Goal: Task Accomplishment & Management: Manage account settings

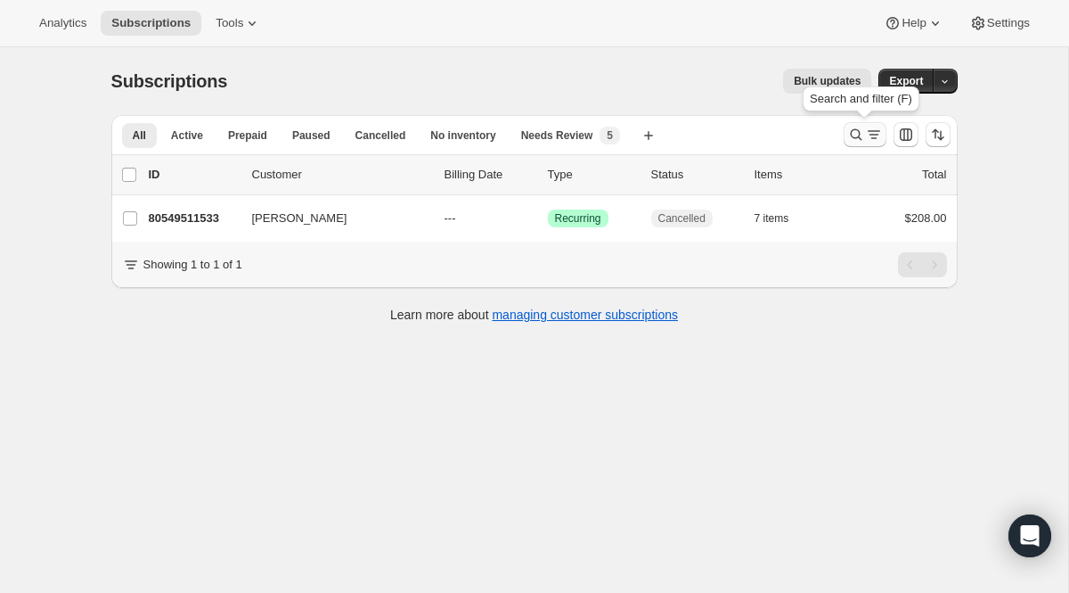
click at [857, 135] on icon "Search and filter results" at bounding box center [857, 135] width 18 height 18
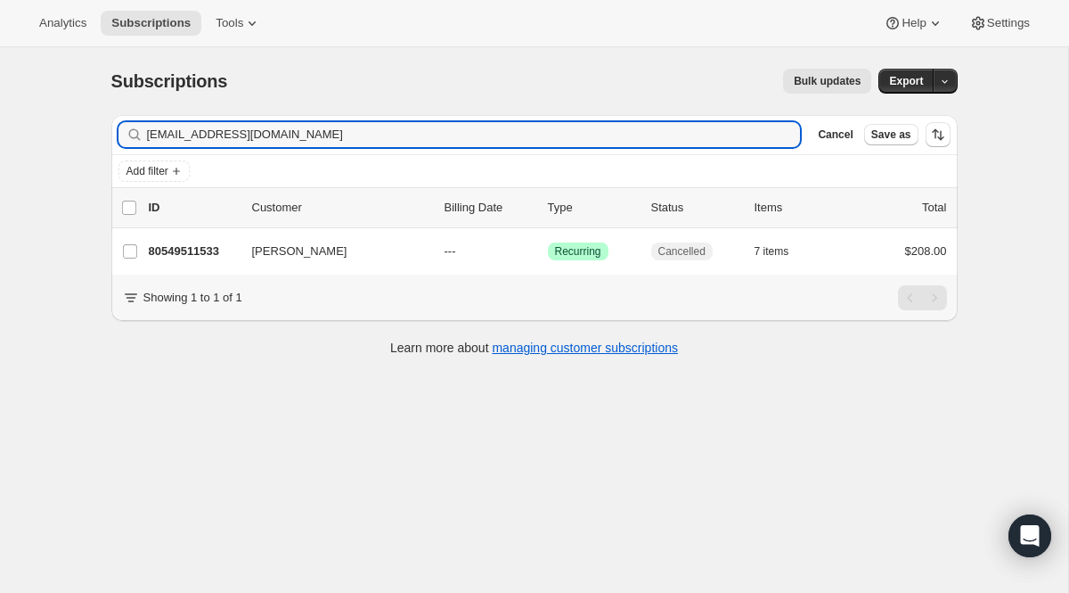
drag, startPoint x: 323, startPoint y: 143, endPoint x: 29, endPoint y: 46, distance: 309.4
click at [29, 46] on div "Analytics Subscriptions Tools Help Settings Skip to content Subscriptions. This…" at bounding box center [534, 320] width 1069 height 640
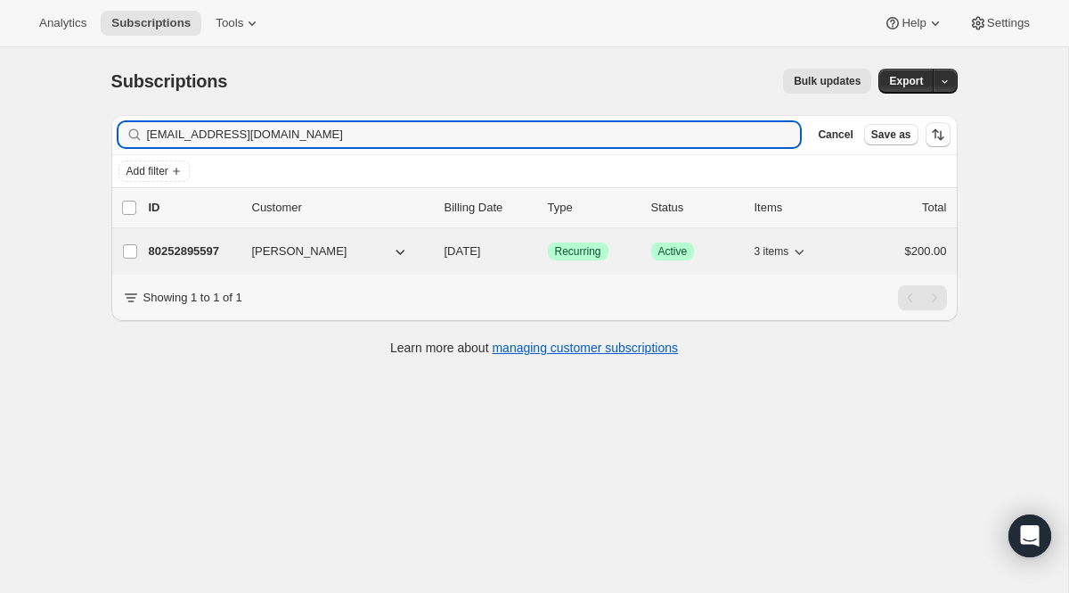
type input "[EMAIL_ADDRESS][DOMAIN_NAME]"
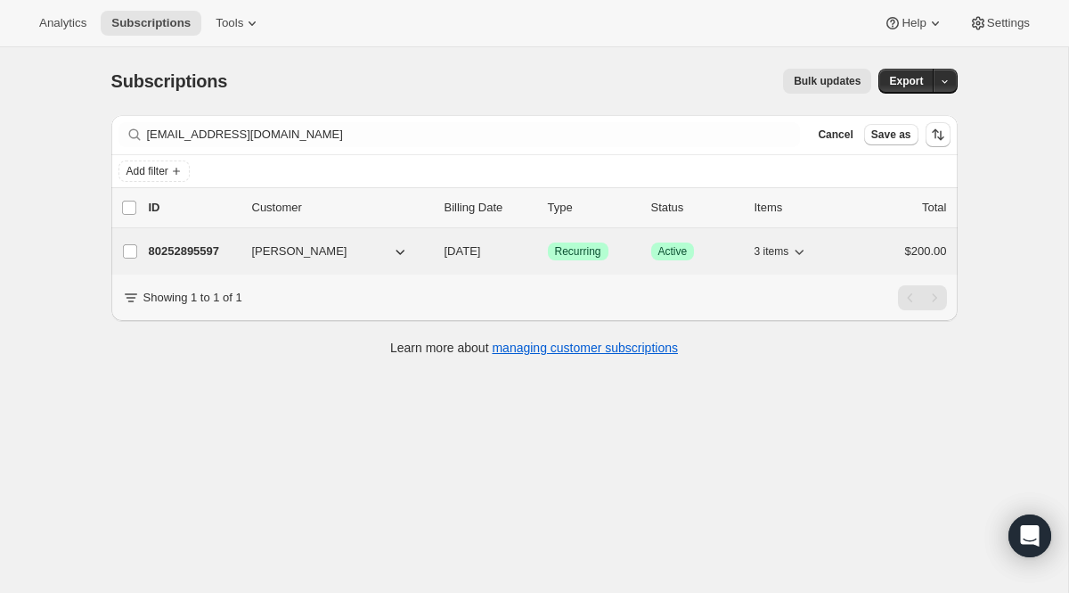
click at [577, 255] on span "Recurring" at bounding box center [578, 251] width 46 height 14
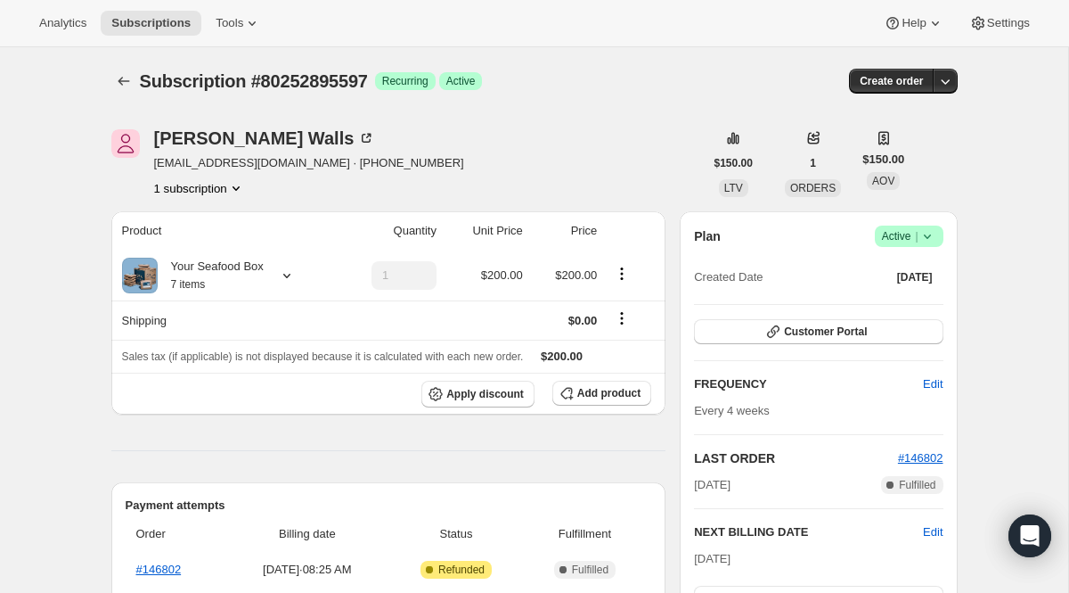
click at [907, 240] on span "Active |" at bounding box center [909, 236] width 54 height 18
click at [897, 292] on ul "Pause subscription Cancel subscription" at bounding box center [902, 286] width 111 height 59
click at [897, 291] on button "Cancel subscription" at bounding box center [902, 301] width 111 height 29
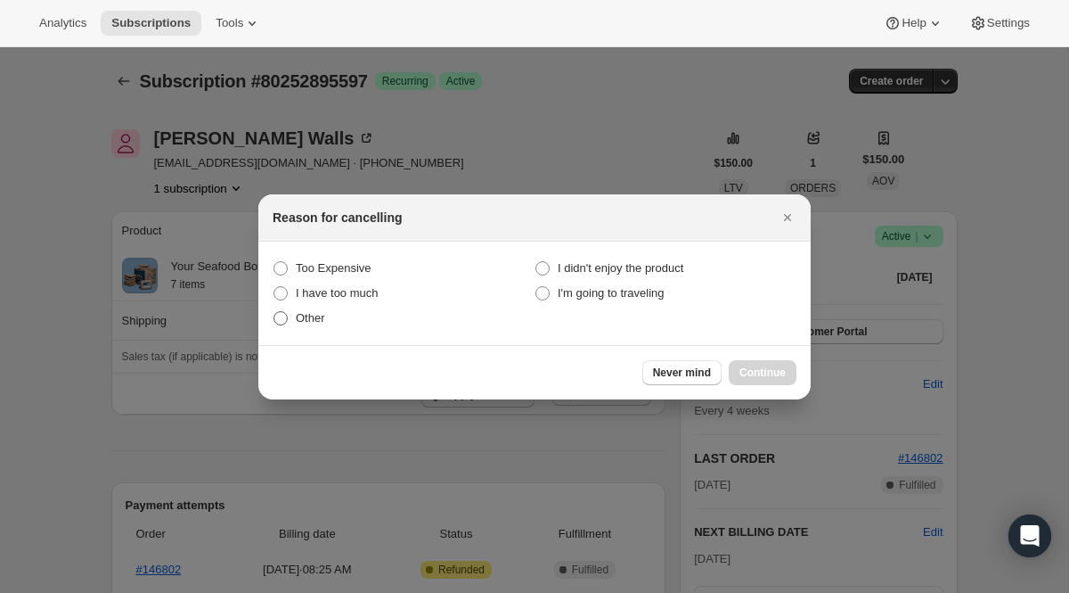
click at [332, 320] on label "Other" at bounding box center [404, 318] width 262 height 25
click at [274, 312] on input "Other" at bounding box center [274, 311] width 1 height 1
radio input "true"
click at [749, 378] on span "Continue" at bounding box center [763, 372] width 46 height 14
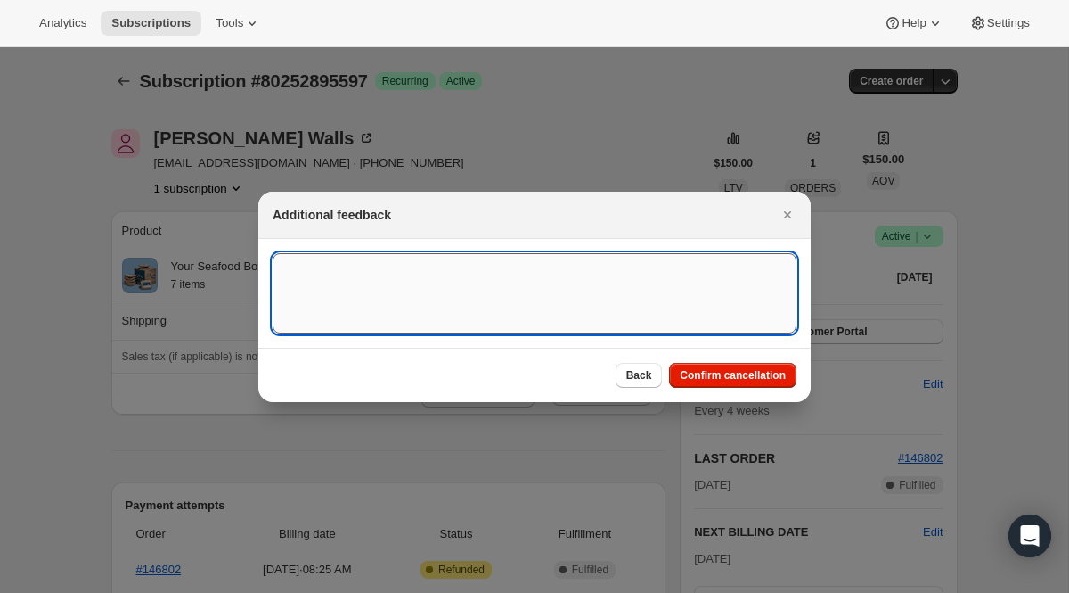
click at [510, 287] on textarea ":r2jt:" at bounding box center [535, 293] width 524 height 80
click at [700, 381] on span "Confirm cancellation" at bounding box center [733, 375] width 106 height 14
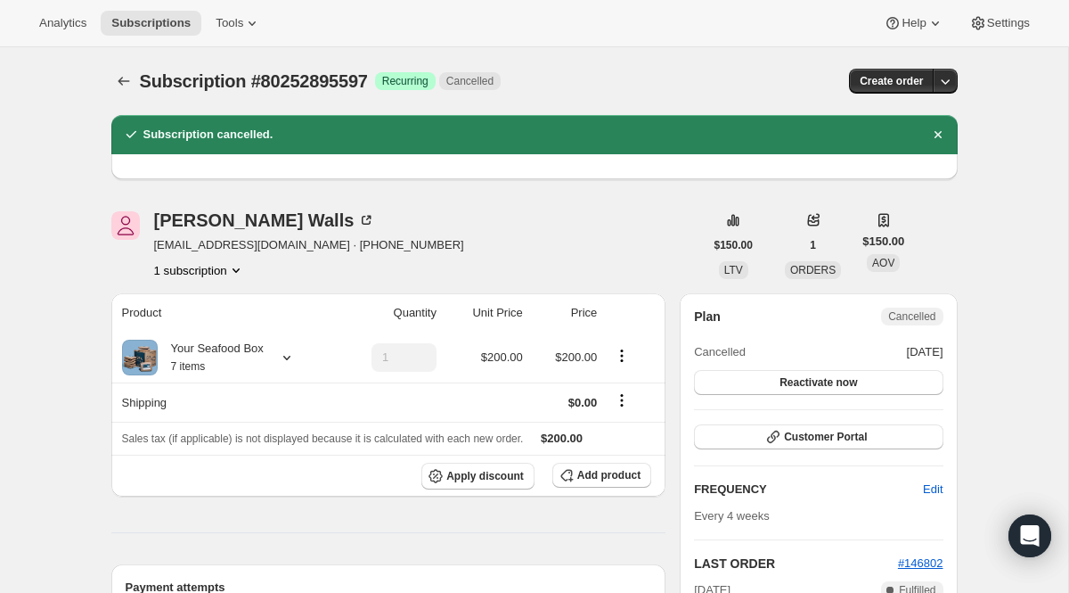
click at [137, 102] on div "Subscription #80252895597. This page is ready Subscription #80252895597 Success…" at bounding box center [534, 81] width 847 height 68
click at [135, 88] on button "Subscriptions" at bounding box center [123, 81] width 25 height 25
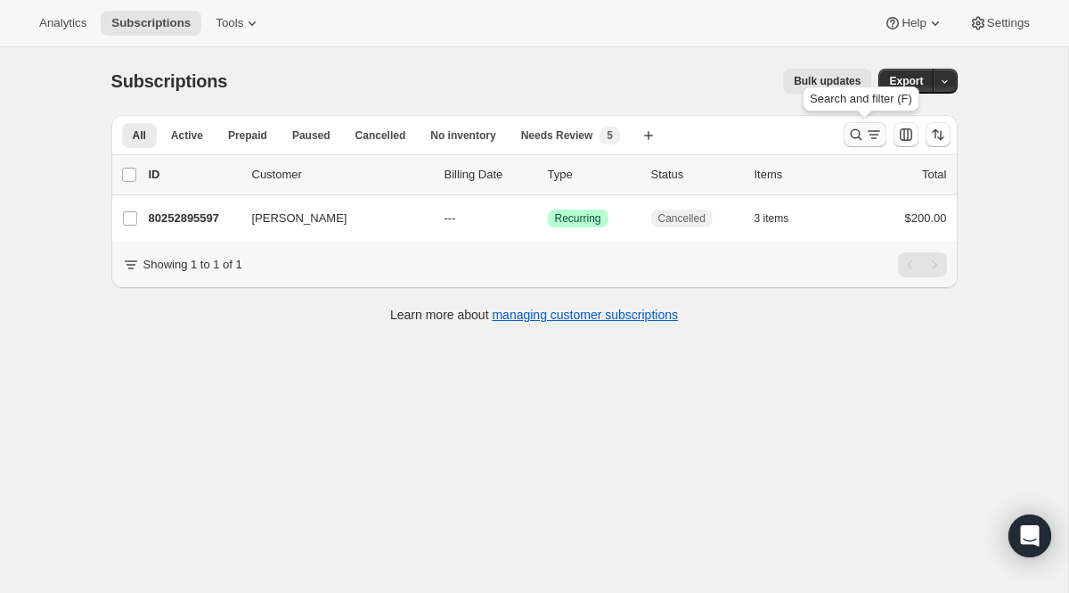
click at [862, 137] on icon "Search and filter results" at bounding box center [857, 135] width 18 height 18
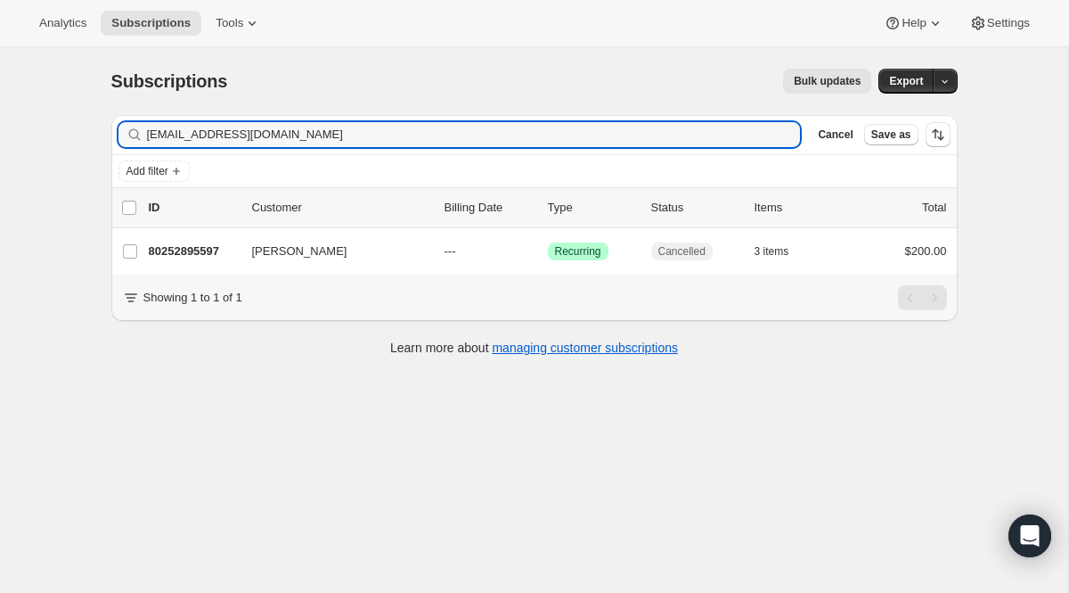
drag, startPoint x: 428, startPoint y: 140, endPoint x: 53, endPoint y: 127, distance: 374.5
click at [53, 127] on div "Subscriptions. This page is ready Subscriptions Bulk updates More actions Bulk …" at bounding box center [534, 343] width 1069 height 593
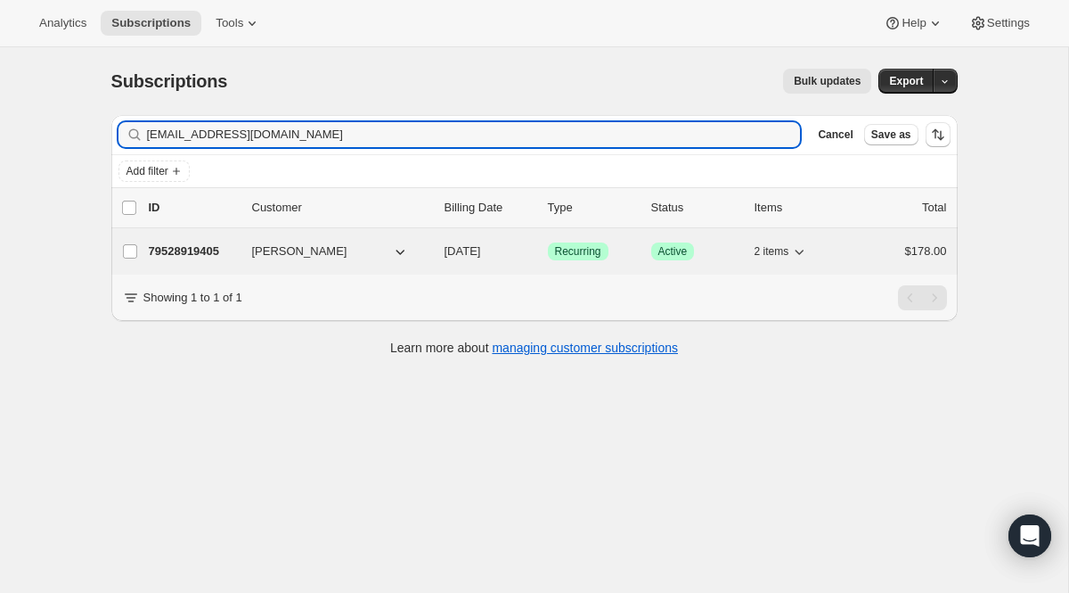
type input "[EMAIL_ADDRESS][DOMAIN_NAME]"
click at [579, 256] on span "Recurring" at bounding box center [578, 251] width 46 height 14
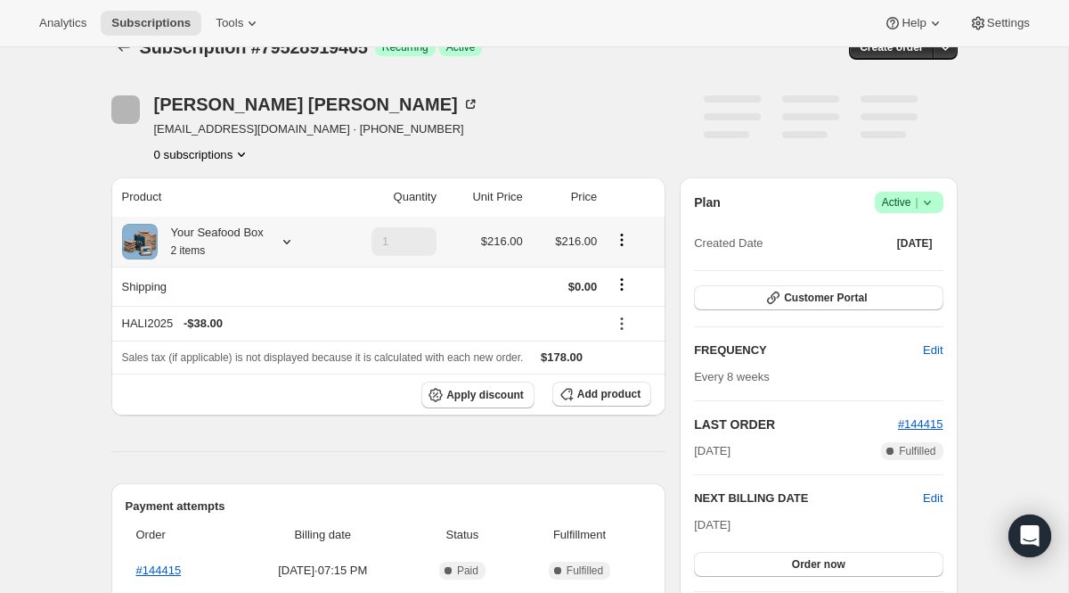
scroll to position [35, 0]
click at [292, 235] on icon at bounding box center [287, 241] width 18 height 18
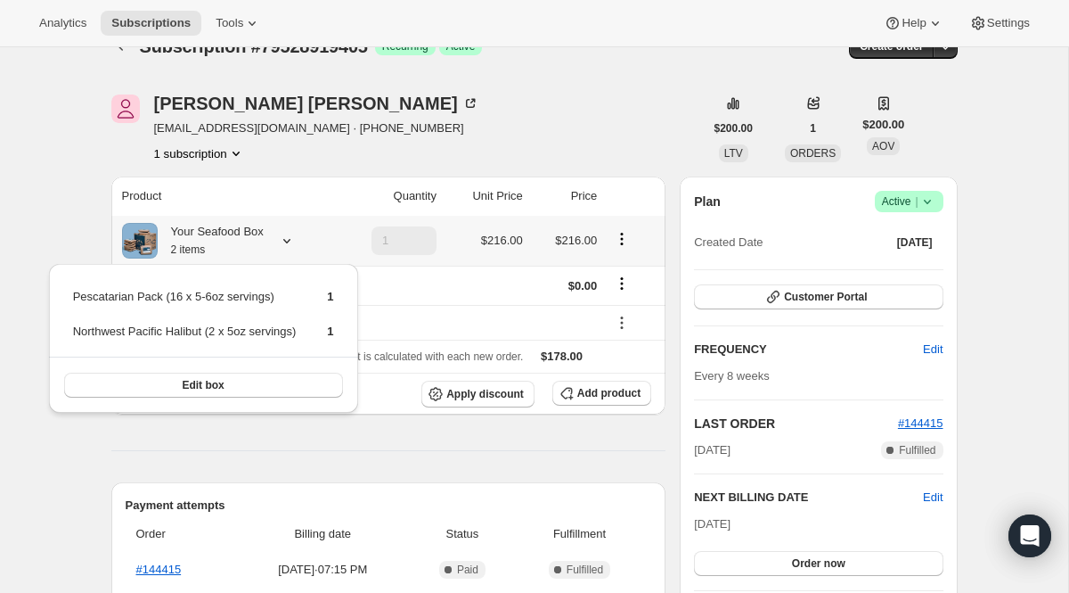
click at [292, 235] on icon at bounding box center [287, 241] width 18 height 18
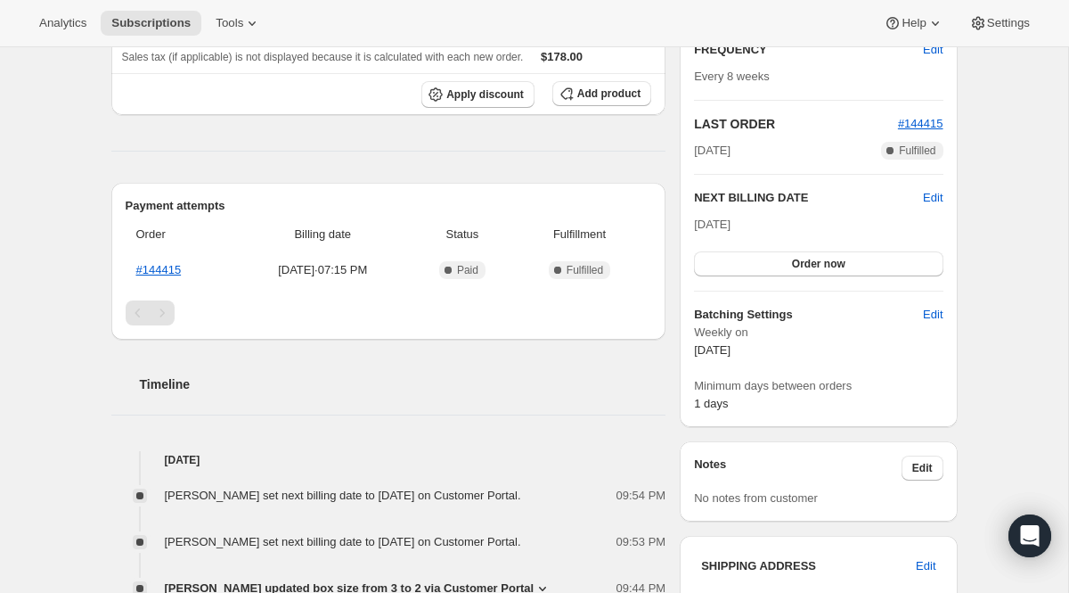
scroll to position [413, 0]
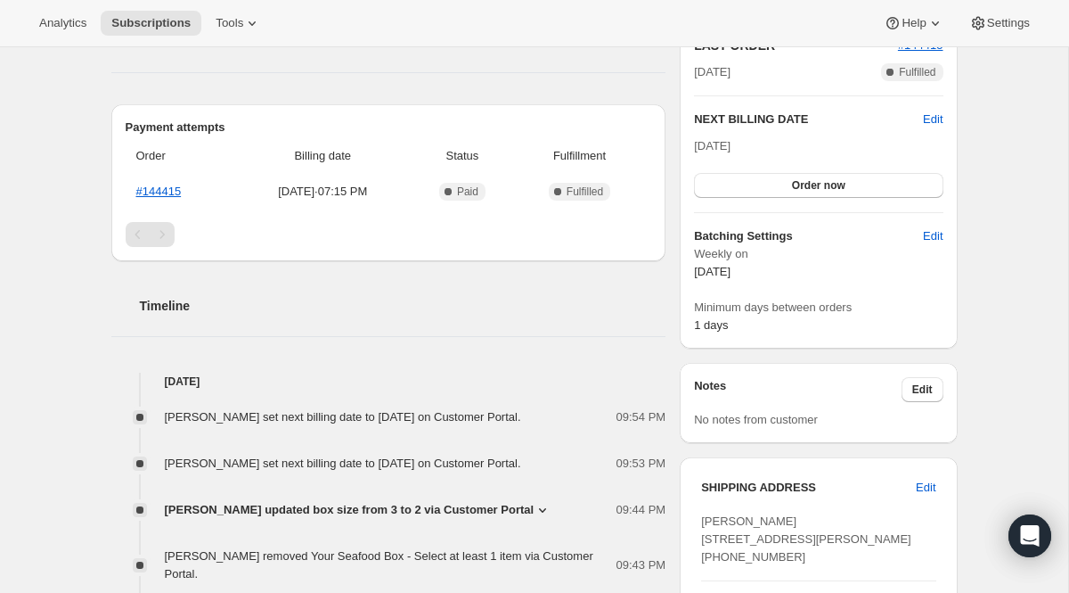
click at [548, 519] on icon at bounding box center [543, 510] width 18 height 18
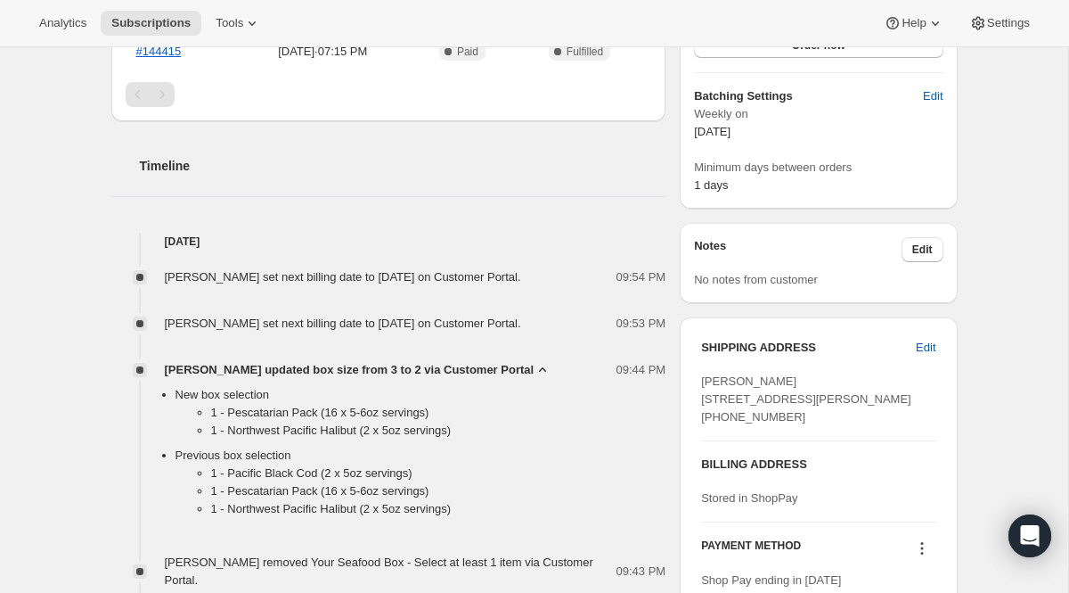
scroll to position [0, 0]
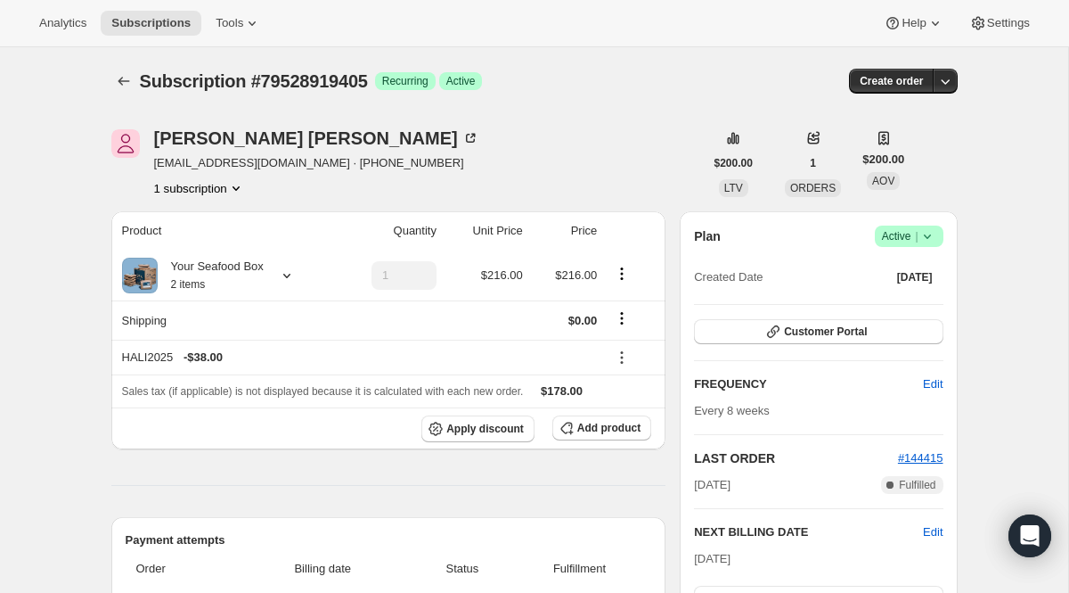
click at [129, 66] on div "Subscription #79528919405. This page is ready Subscription #79528919405 Success…" at bounding box center [534, 81] width 847 height 68
click at [122, 78] on icon "Subscriptions" at bounding box center [124, 81] width 18 height 18
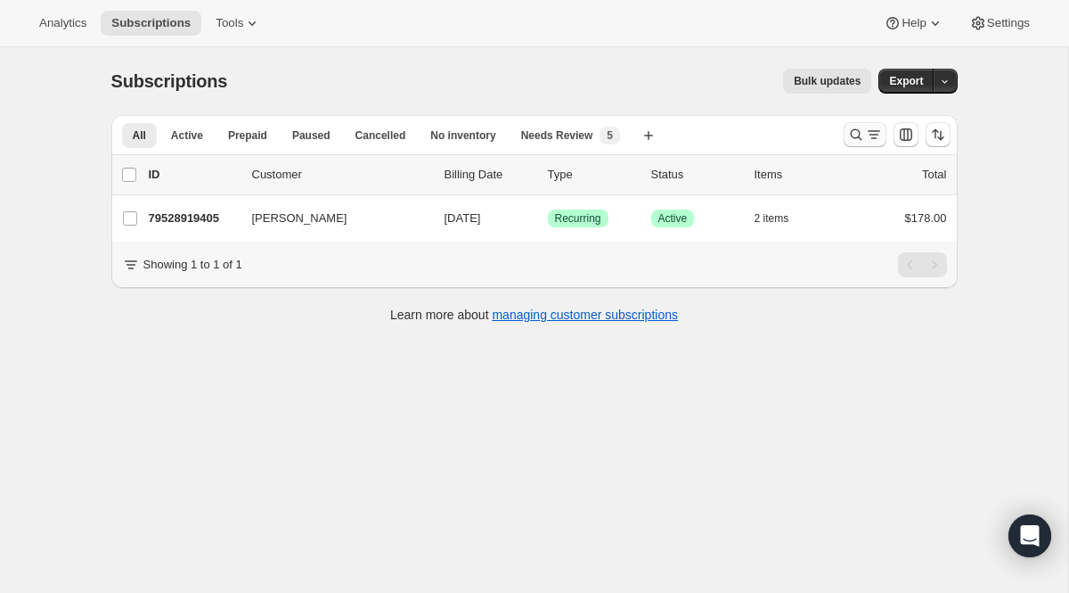
click at [845, 126] on button "Search and filter results" at bounding box center [865, 134] width 43 height 25
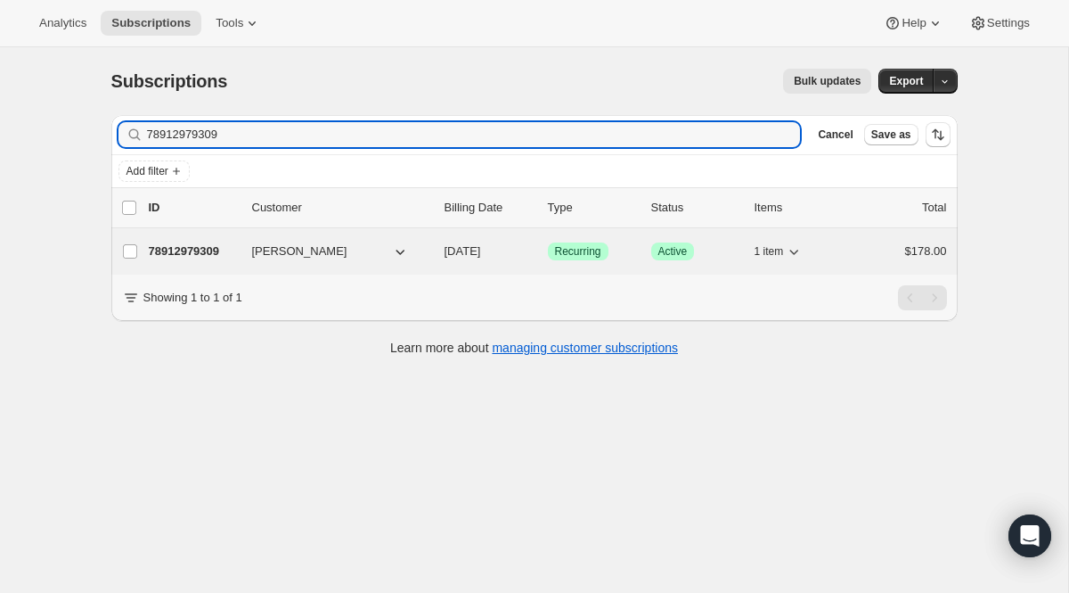
type input "78912979309"
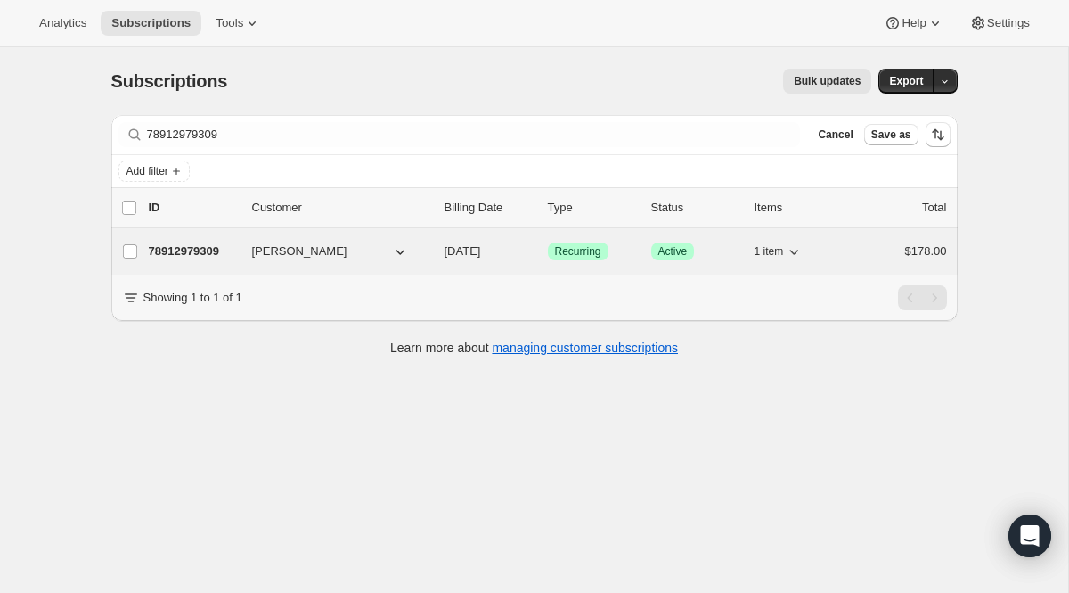
click at [570, 245] on span "Recurring" at bounding box center [578, 251] width 46 height 14
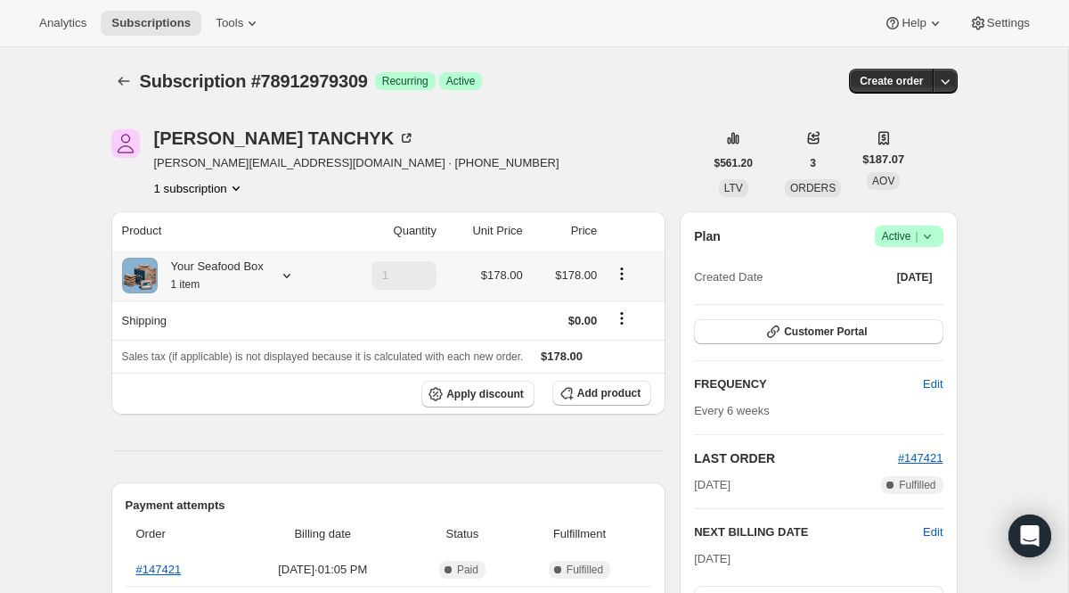
click at [284, 265] on div "Your Seafood Box 1 item" at bounding box center [226, 276] width 208 height 36
click at [284, 280] on icon at bounding box center [287, 275] width 18 height 18
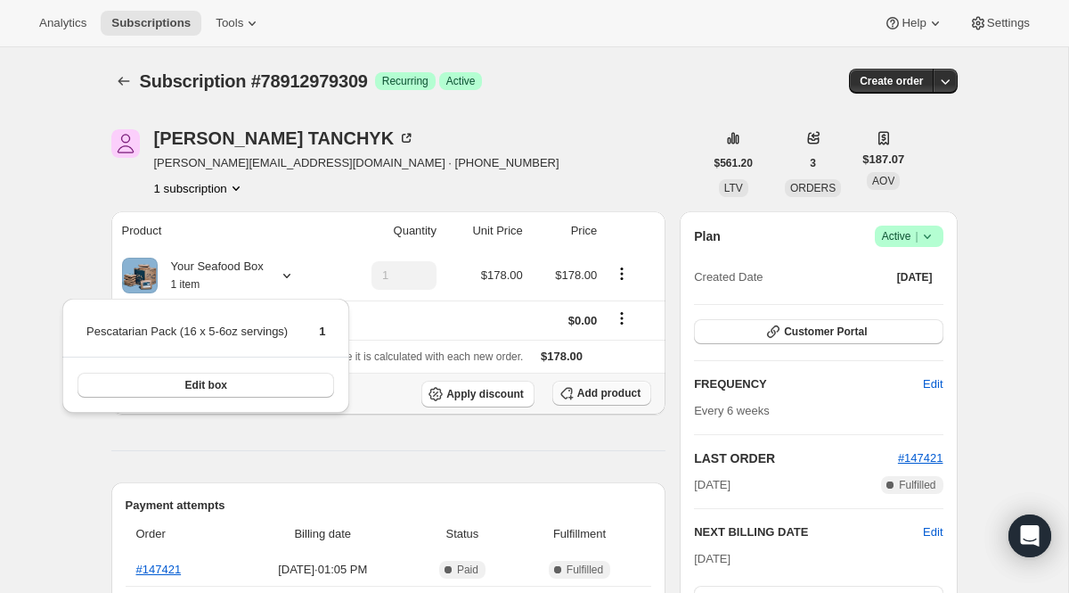
click at [637, 391] on span "Add product" at bounding box center [608, 393] width 63 height 14
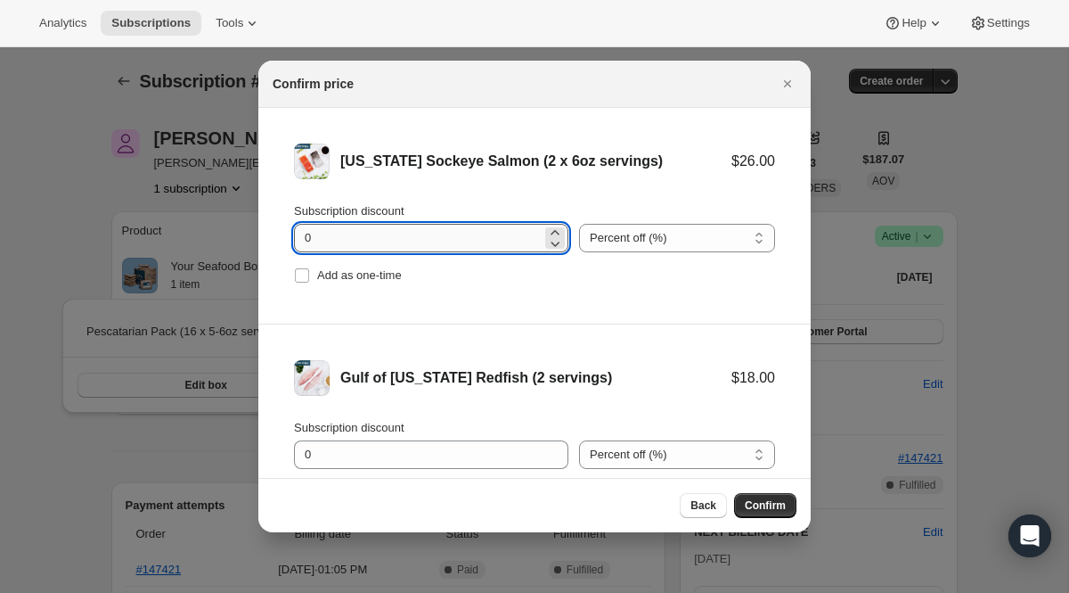
click at [420, 239] on input "0" at bounding box center [418, 238] width 248 height 29
type input "100"
click at [369, 278] on span "Add as one-time" at bounding box center [359, 274] width 85 height 13
click at [309, 278] on input "Add as one-time" at bounding box center [302, 275] width 14 height 14
checkbox input "true"
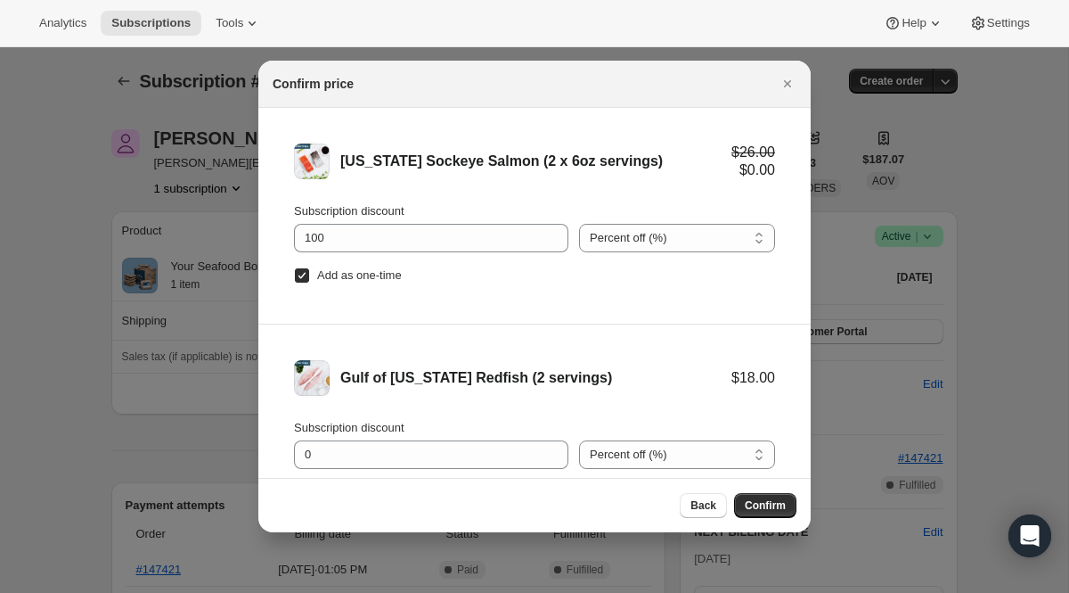
scroll to position [133, 0]
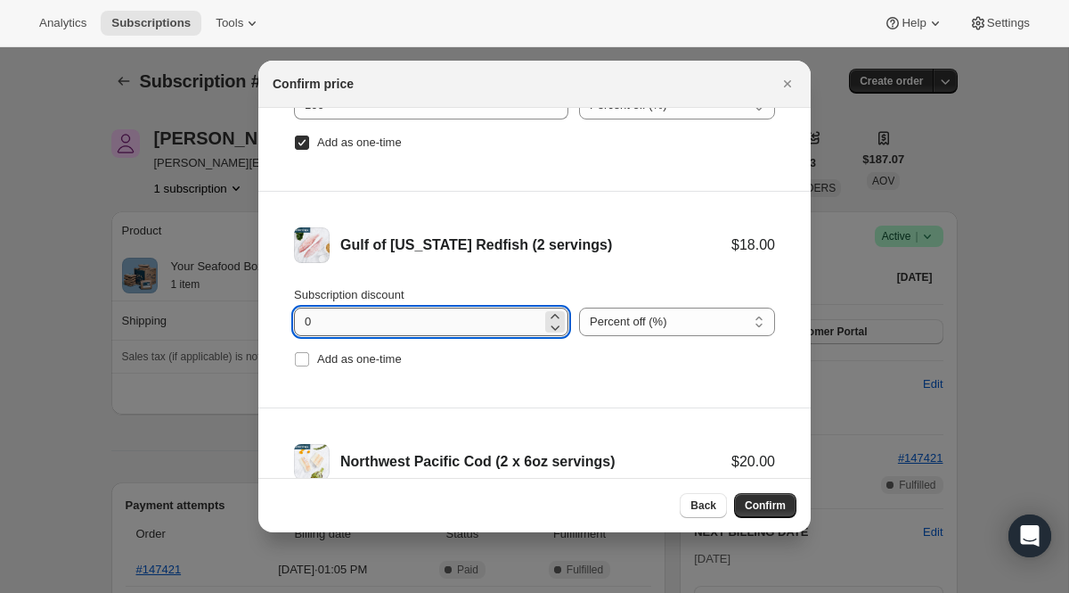
click at [356, 323] on input "0" at bounding box center [418, 321] width 248 height 29
paste input "100"
drag, startPoint x: 356, startPoint y: 323, endPoint x: 244, endPoint y: 315, distance: 111.7
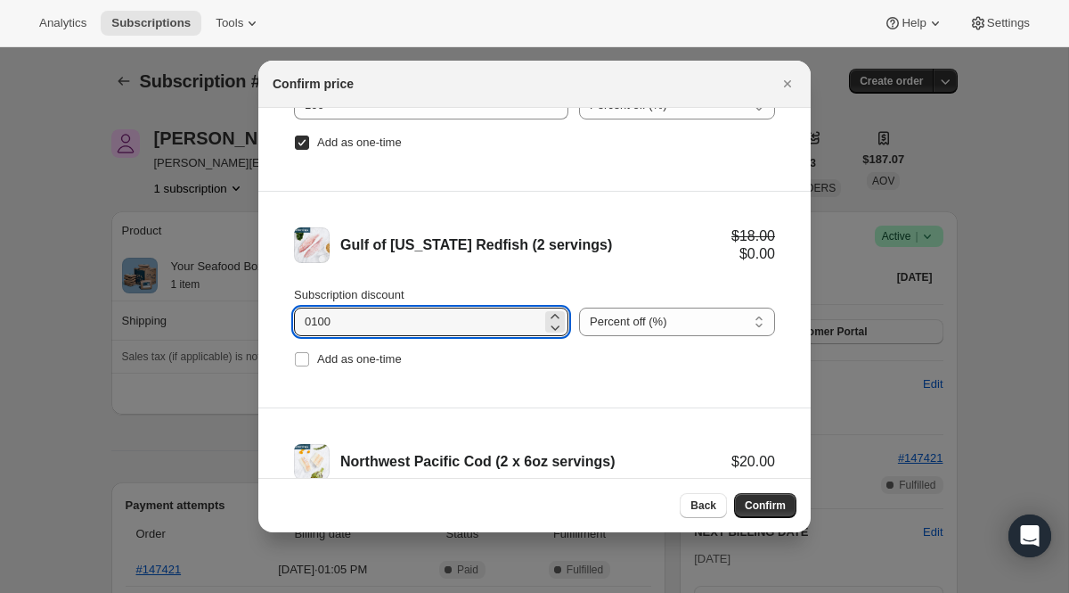
paste input ":r31f:"
type input "100"
click at [334, 351] on span "Add as one-time" at bounding box center [359, 359] width 85 height 18
click at [309, 352] on input "Add as one-time" at bounding box center [302, 359] width 14 height 14
checkbox input "true"
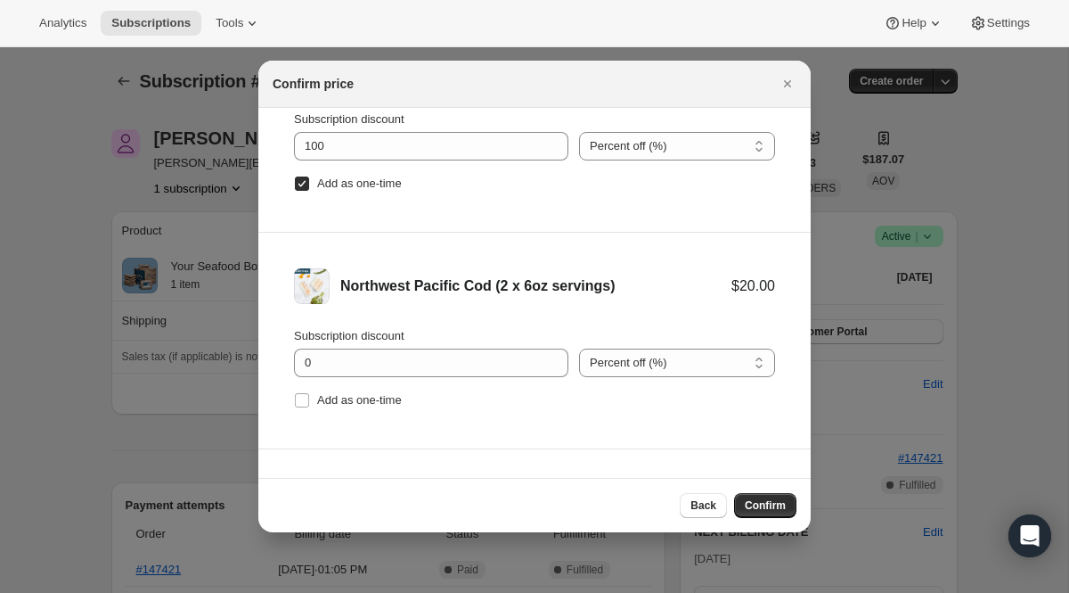
scroll to position [446, 0]
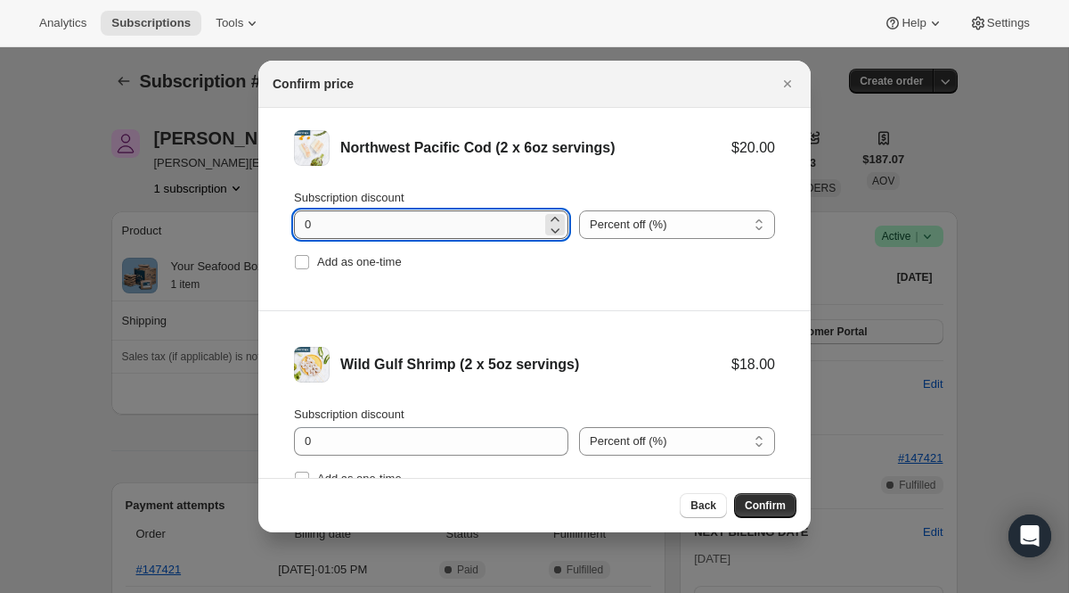
click at [381, 218] on input "0" at bounding box center [418, 224] width 248 height 29
drag, startPoint x: 381, startPoint y: 218, endPoint x: 226, endPoint y: 218, distance: 155.1
paste input "10"
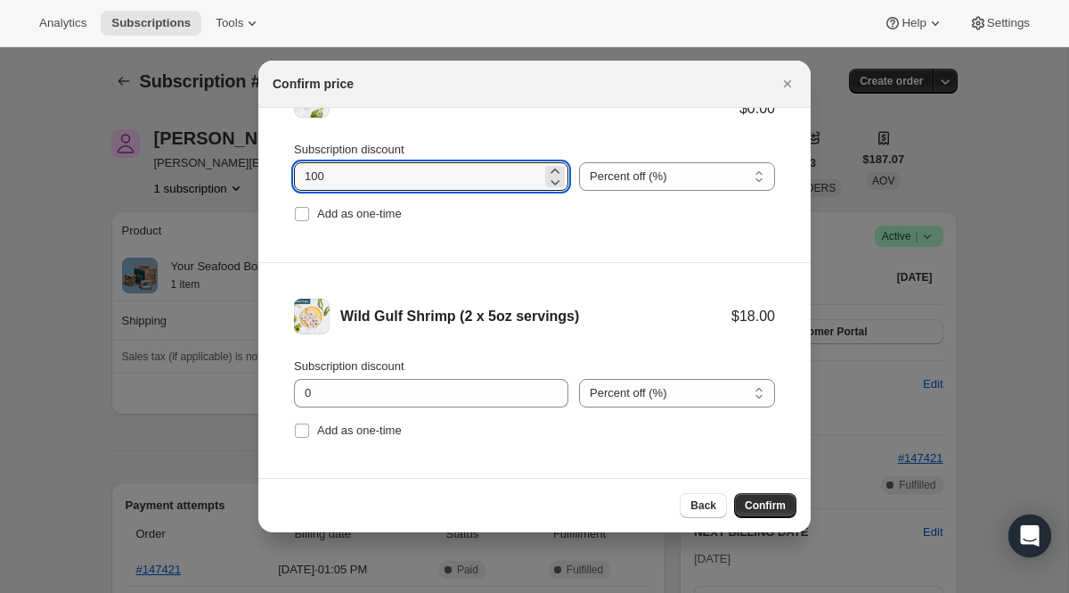
scroll to position [507, 0]
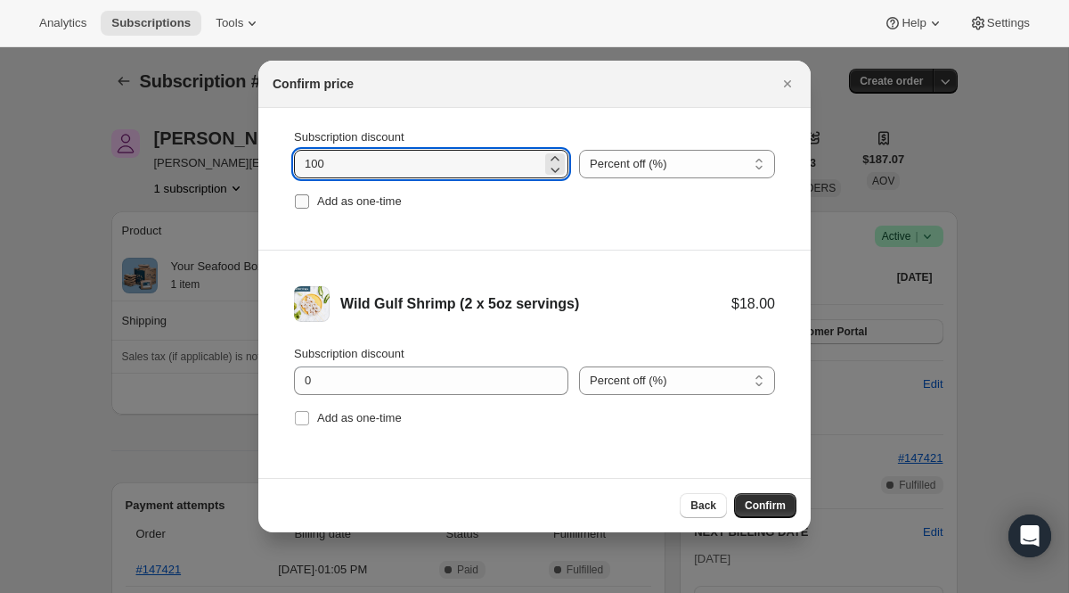
type input "100"
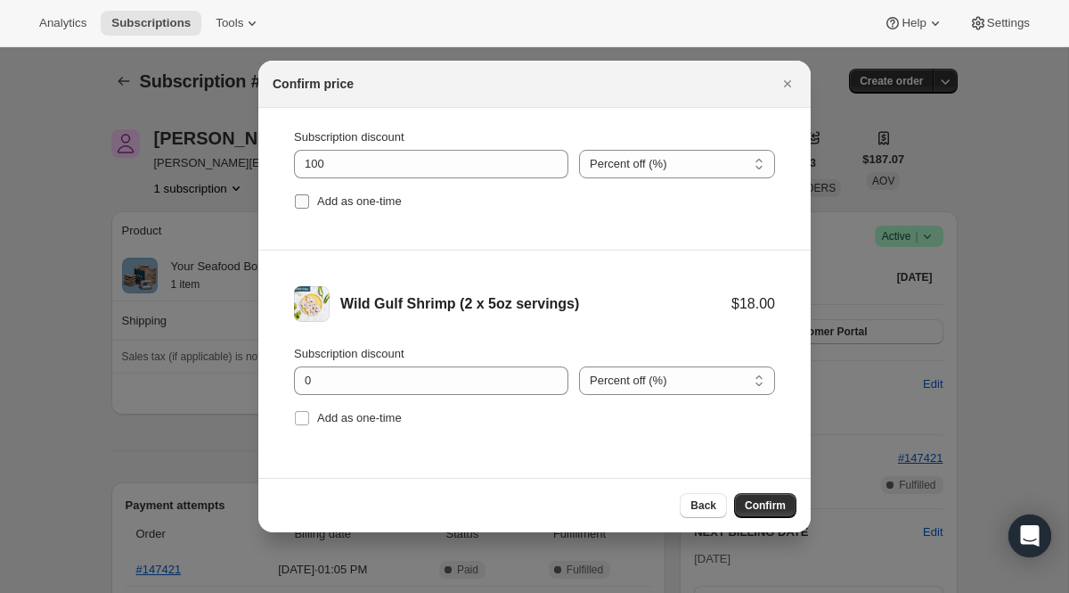
click at [376, 192] on span "Add as one-time" at bounding box center [359, 201] width 85 height 18
click at [309, 194] on input "Add as one-time" at bounding box center [302, 201] width 14 height 14
checkbox input "true"
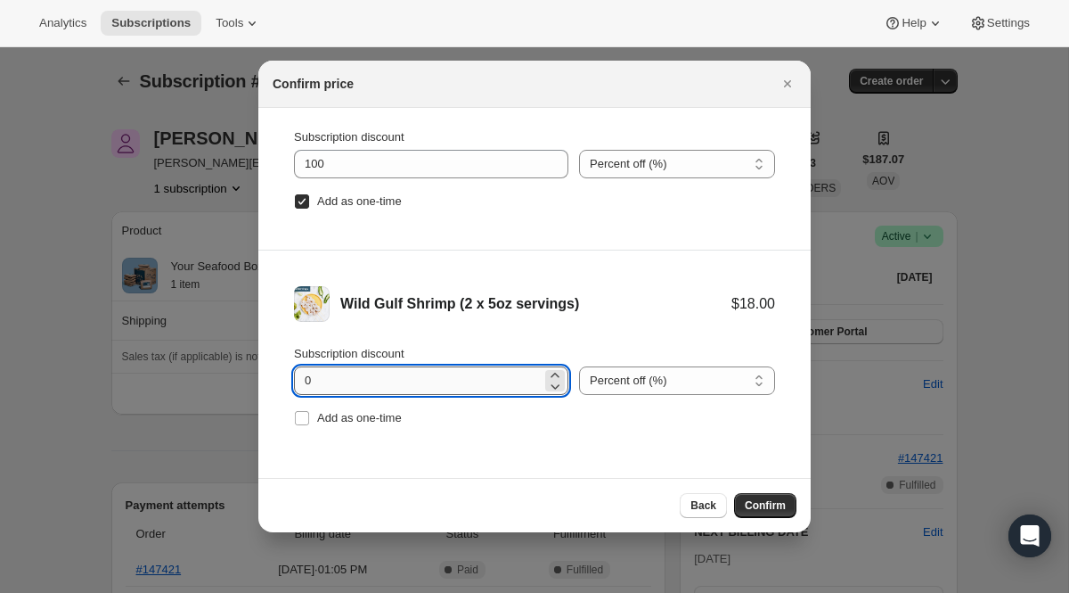
click at [364, 387] on input "0" at bounding box center [418, 380] width 248 height 29
paste input "100"
drag, startPoint x: 380, startPoint y: 382, endPoint x: 255, endPoint y: 374, distance: 125.0
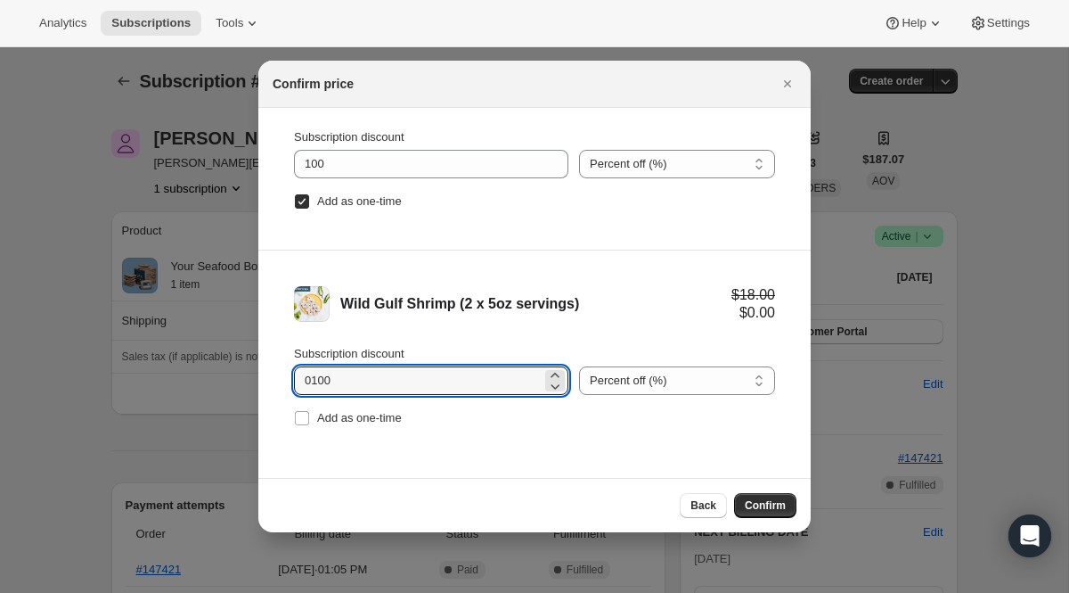
paste input ":r31f:"
type input "100"
click at [380, 421] on span "Add as one-time" at bounding box center [359, 417] width 85 height 13
click at [309, 421] on input "Add as one-time" at bounding box center [302, 418] width 14 height 14
checkbox input "true"
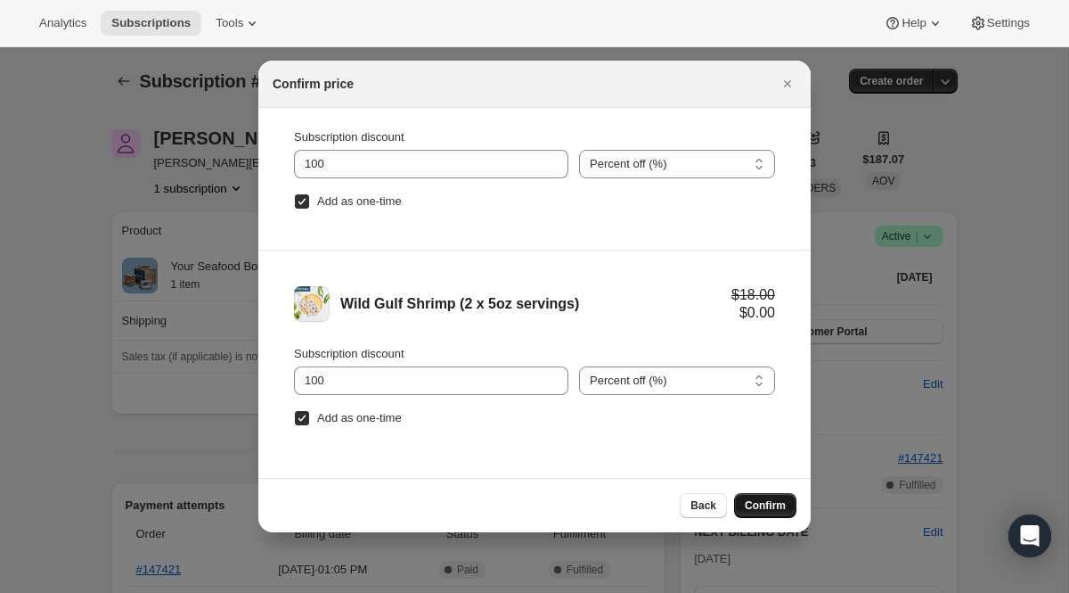
click at [765, 497] on button "Confirm" at bounding box center [765, 505] width 62 height 25
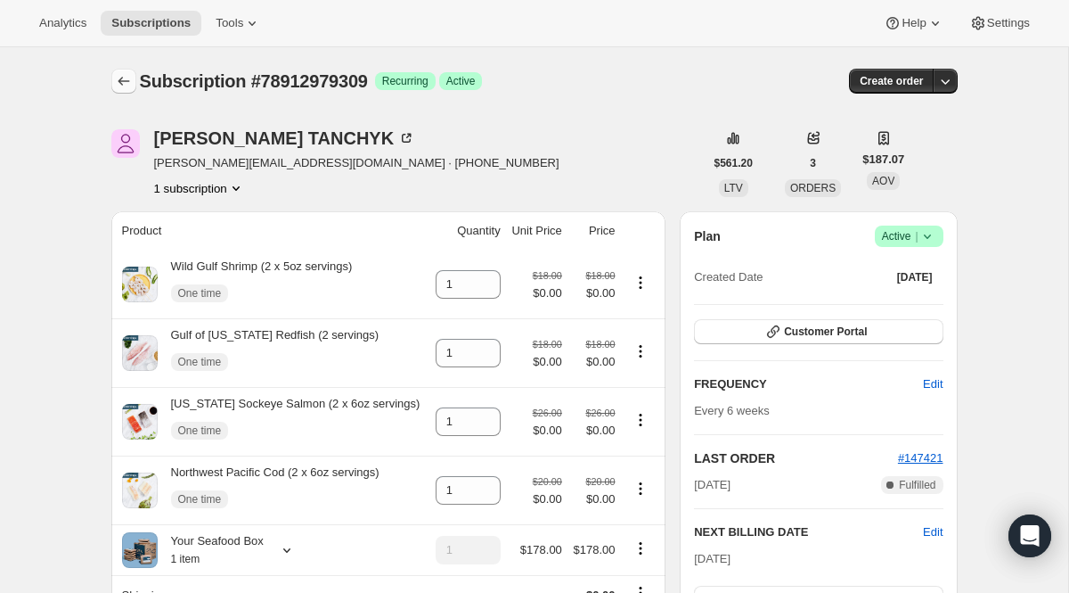
click at [125, 79] on icon "Subscriptions" at bounding box center [124, 81] width 18 height 18
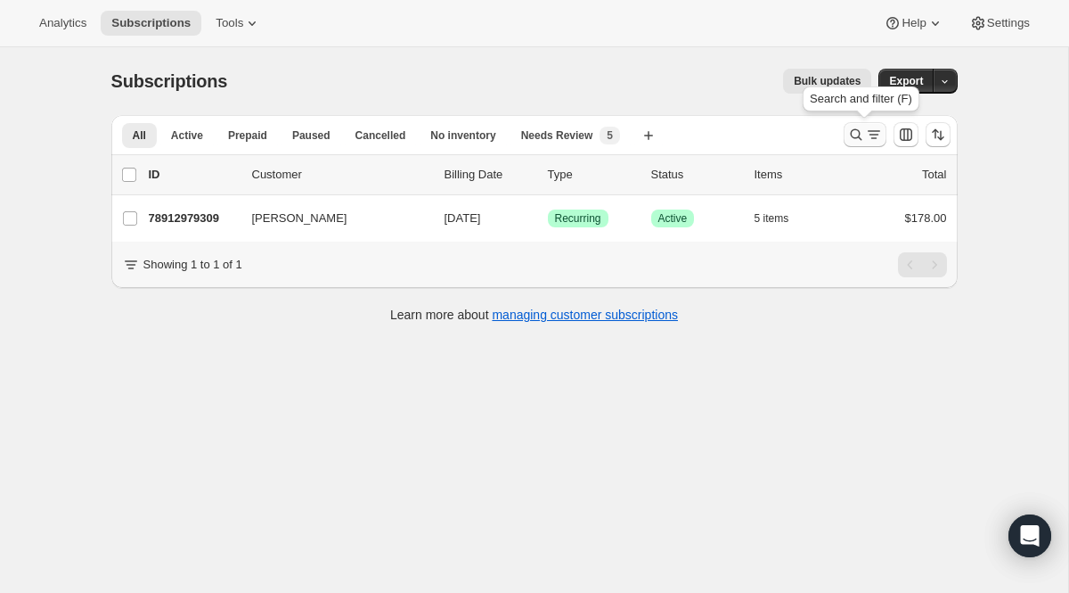
click at [878, 136] on icon "Search and filter results" at bounding box center [874, 135] width 18 height 18
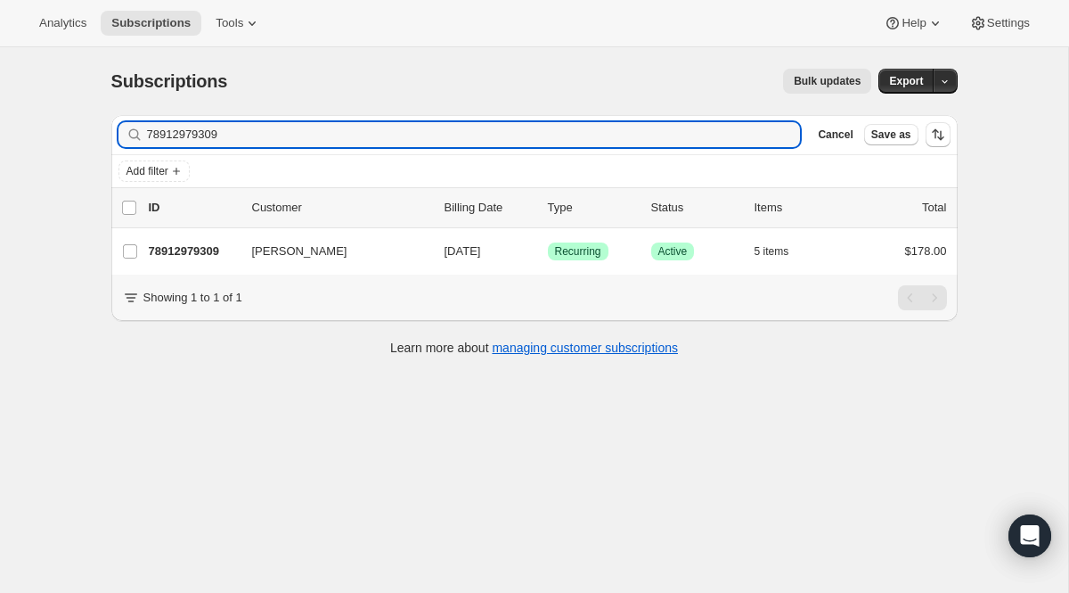
drag, startPoint x: 338, startPoint y: 132, endPoint x: 50, endPoint y: 120, distance: 288.1
click at [50, 120] on div "Subscriptions. This page is ready Subscriptions Bulk updates More actions Bulk …" at bounding box center [534, 343] width 1069 height 593
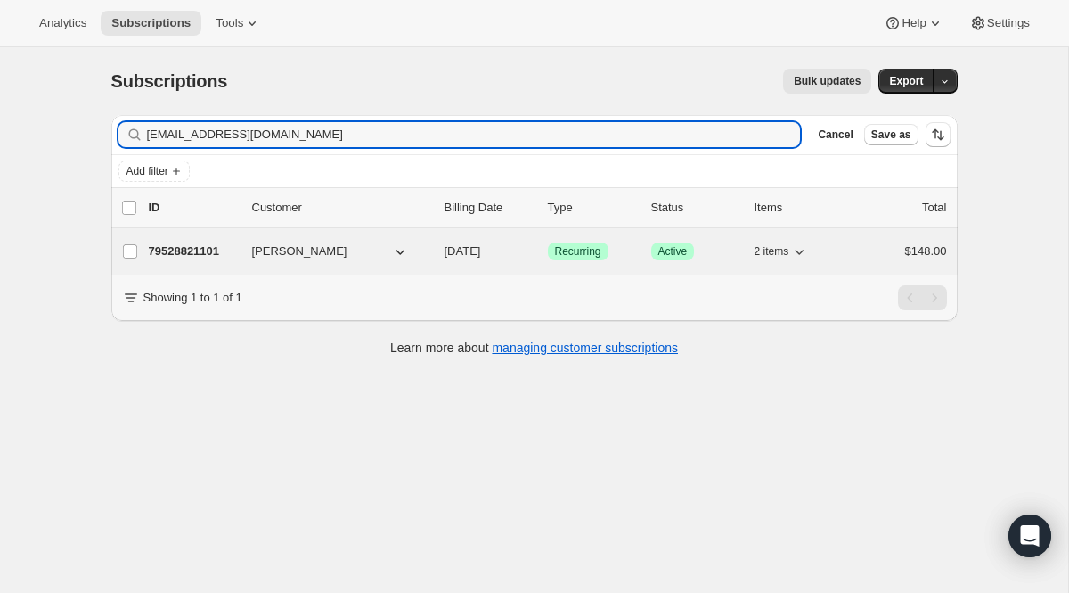
type input "[EMAIL_ADDRESS][DOMAIN_NAME]"
click at [585, 242] on span "Success Recurring" at bounding box center [578, 251] width 61 height 18
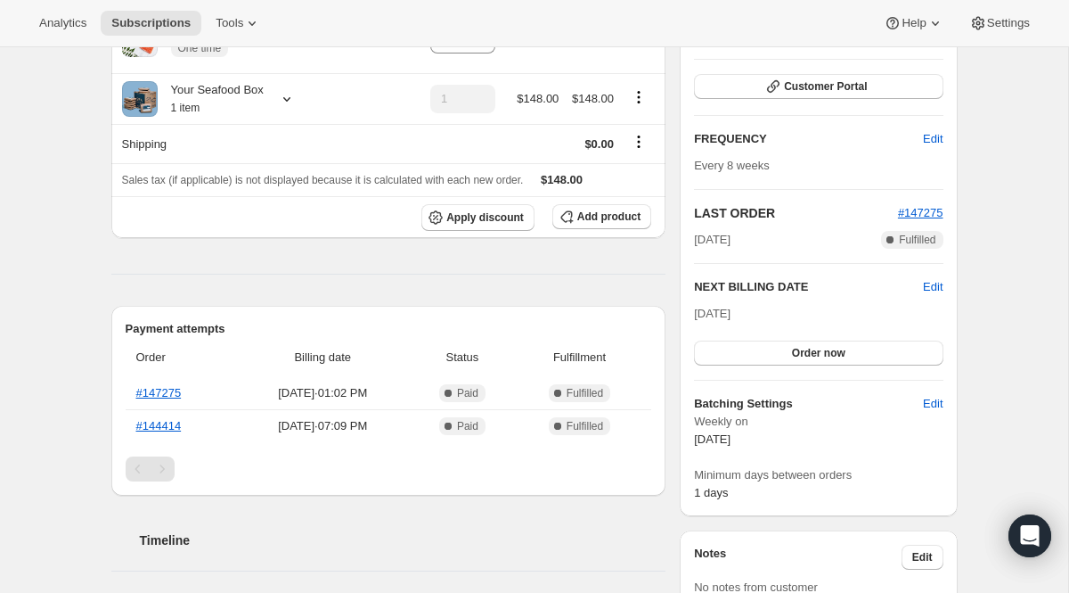
scroll to position [280, 0]
